Goal: Information Seeking & Learning: Learn about a topic

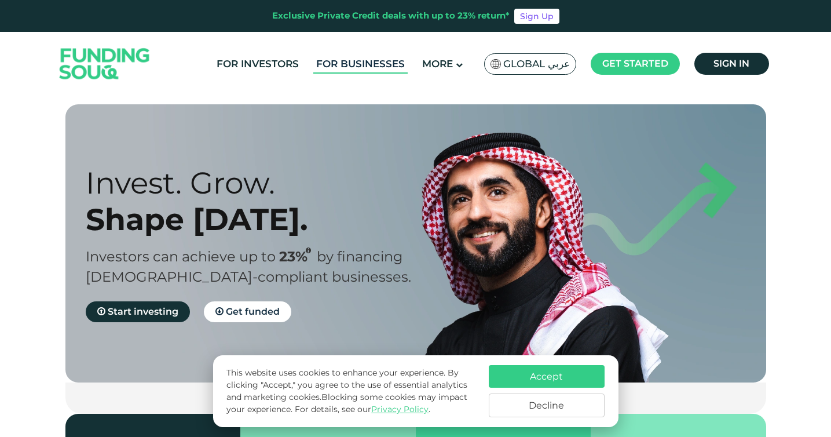
click at [361, 65] on link "For Businesses" at bounding box center [360, 63] width 94 height 19
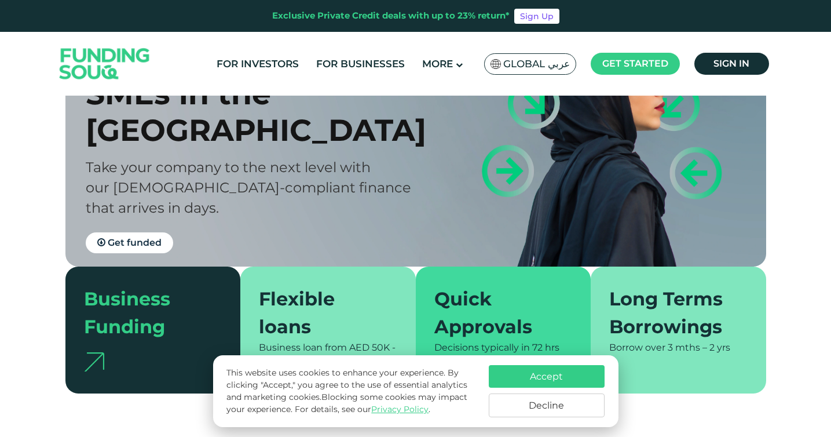
scroll to position [117, 0]
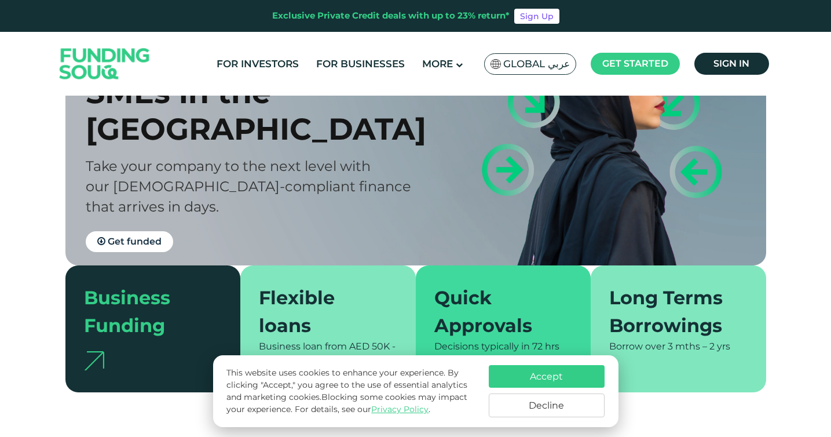
click at [526, 383] on button "Accept" at bounding box center [547, 376] width 116 height 23
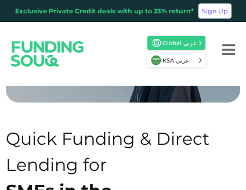
scroll to position [128, 0]
